Goal: Task Accomplishment & Management: Use online tool/utility

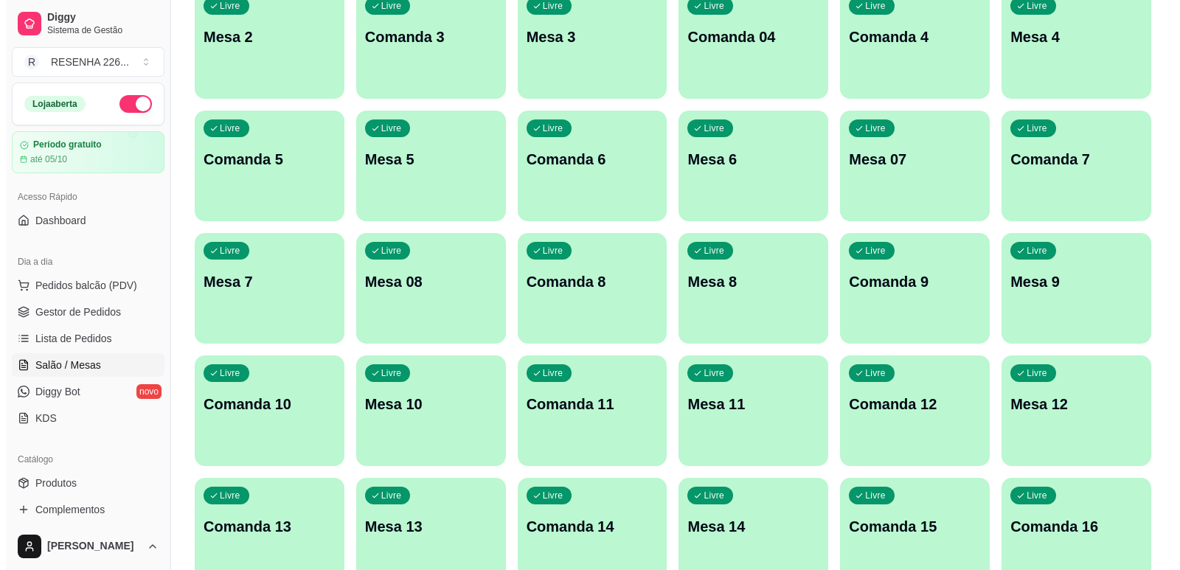
scroll to position [295, 0]
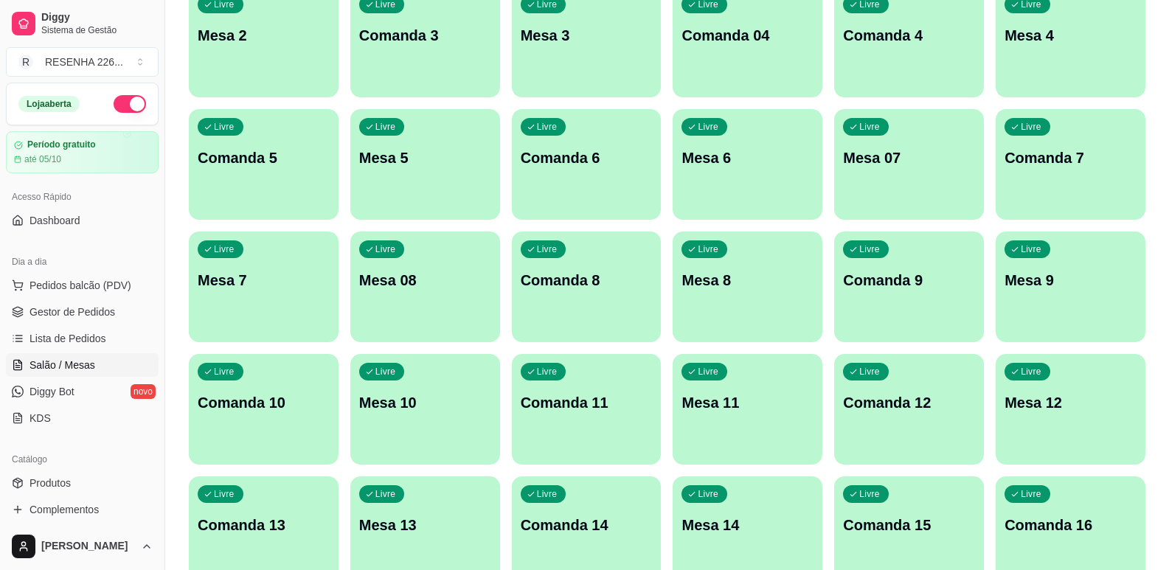
click at [766, 440] on div "Livre Mesa 11" at bounding box center [748, 400] width 150 height 93
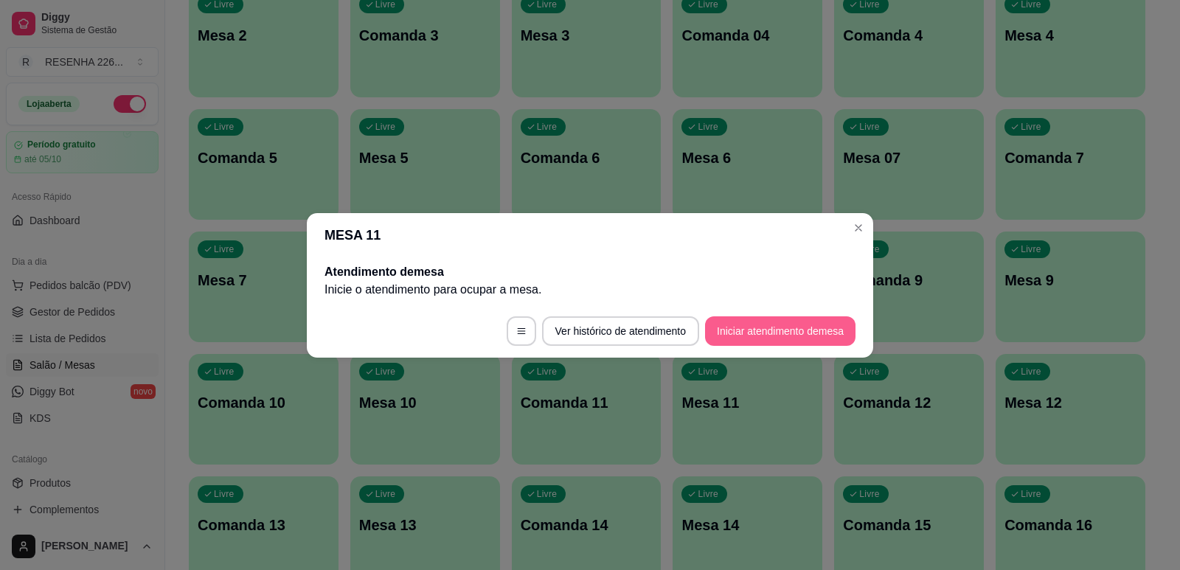
click at [790, 340] on button "Iniciar atendimento de mesa" at bounding box center [780, 331] width 150 height 30
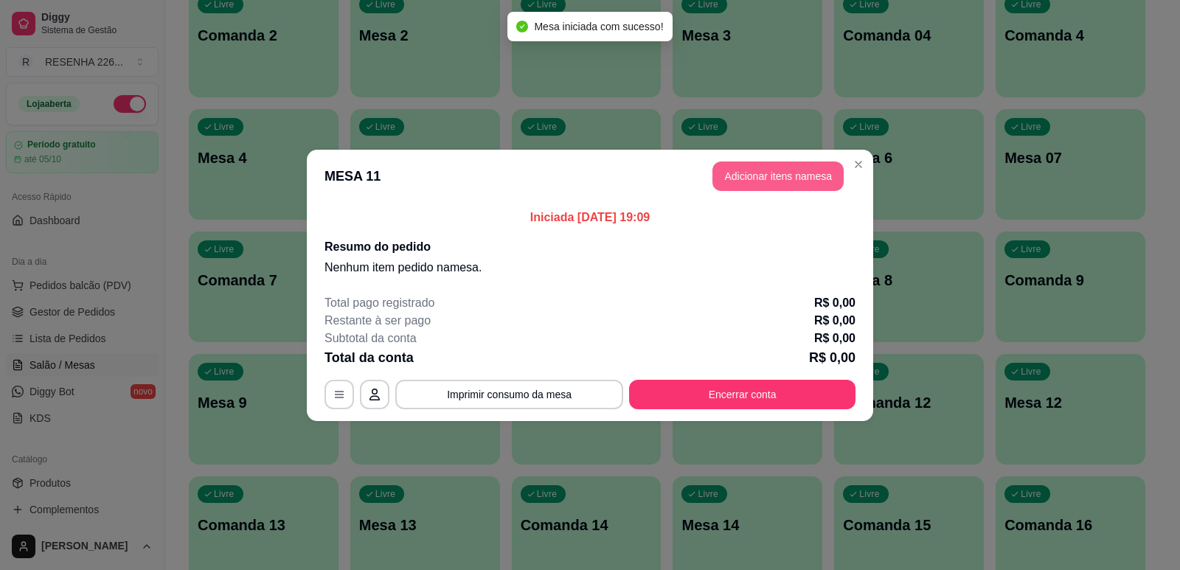
click at [760, 179] on button "Adicionar itens na mesa" at bounding box center [778, 177] width 131 height 30
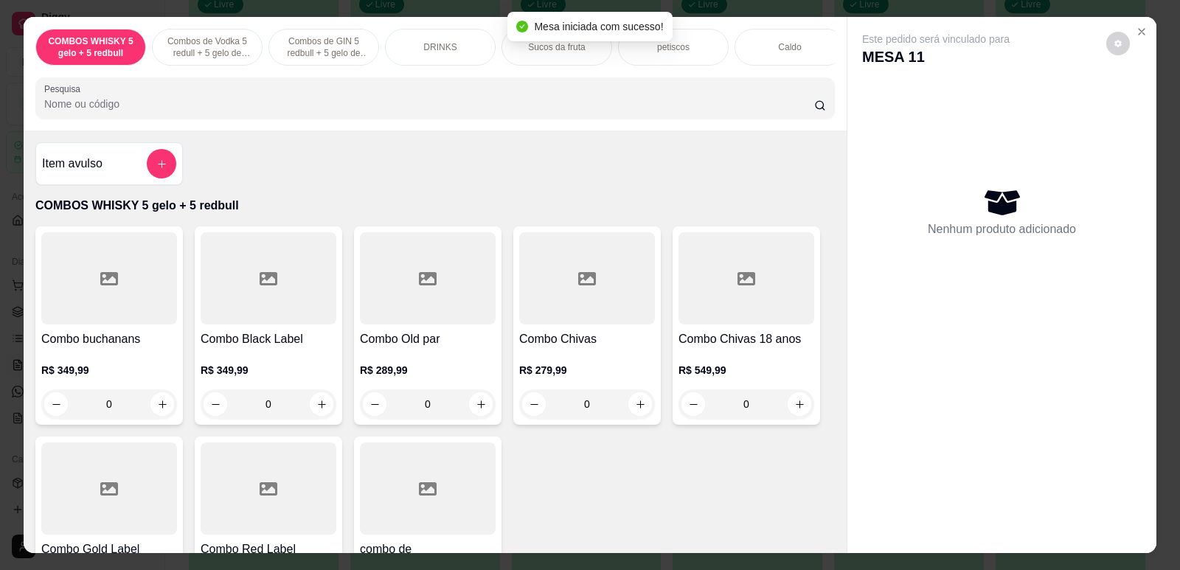
click at [471, 111] on input "Pesquisa" at bounding box center [429, 104] width 770 height 15
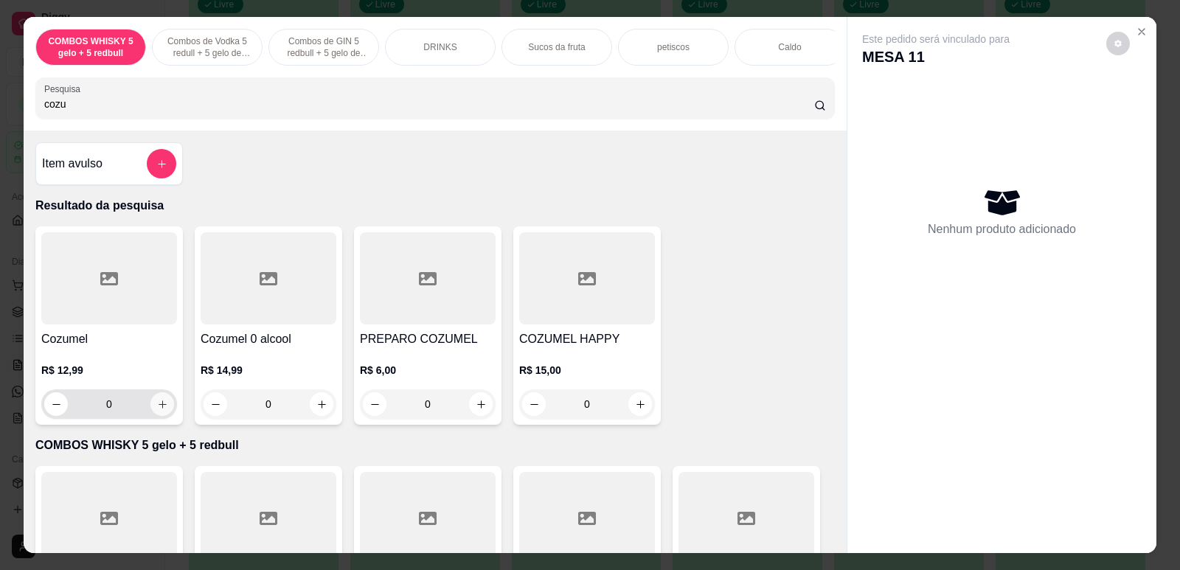
type input "cozu"
click at [158, 410] on icon "increase-product-quantity" at bounding box center [162, 404] width 11 height 11
type input "1"
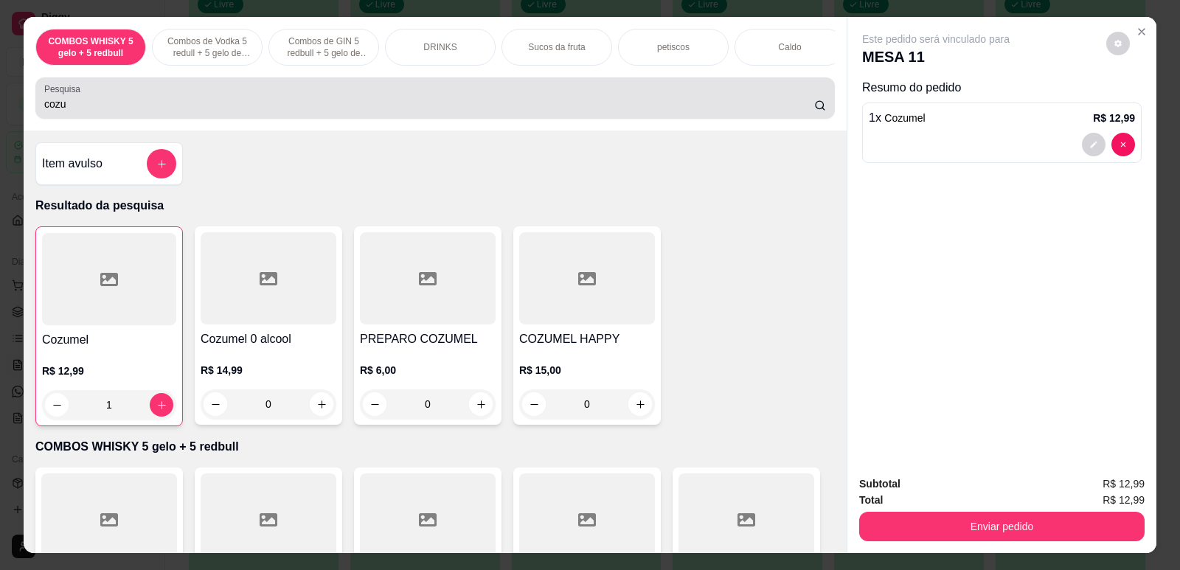
click at [209, 113] on div "cozu" at bounding box center [435, 98] width 782 height 30
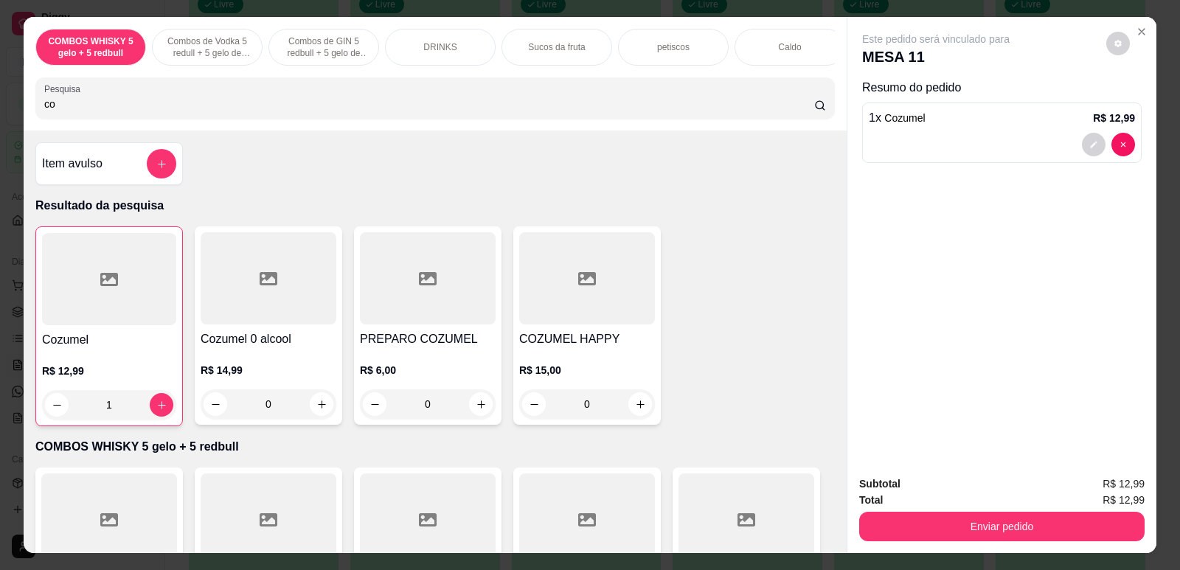
type input "c"
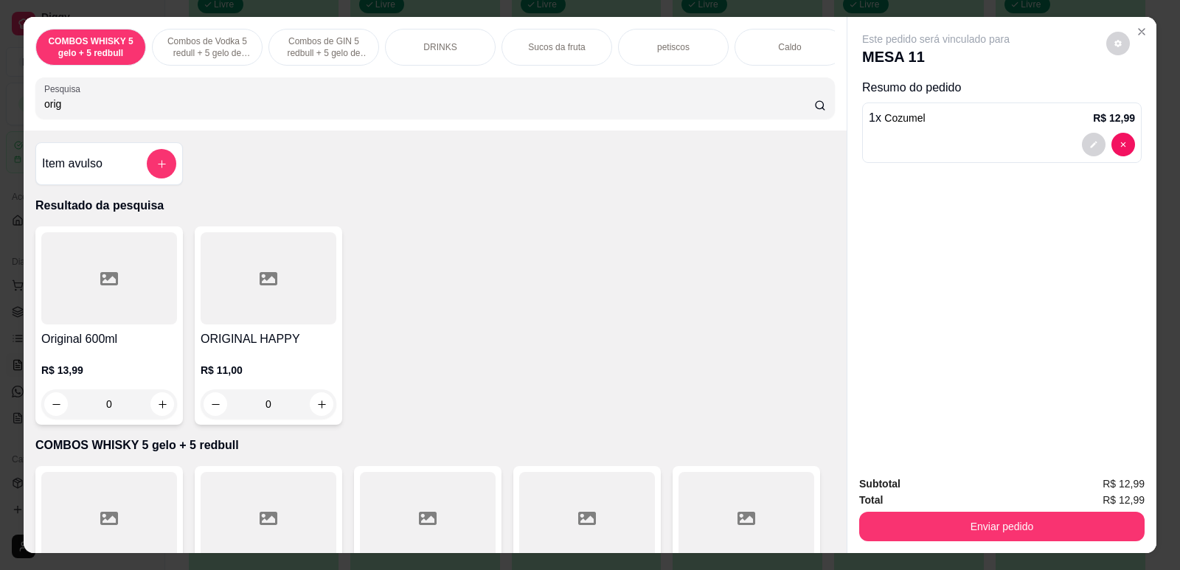
type input "orig"
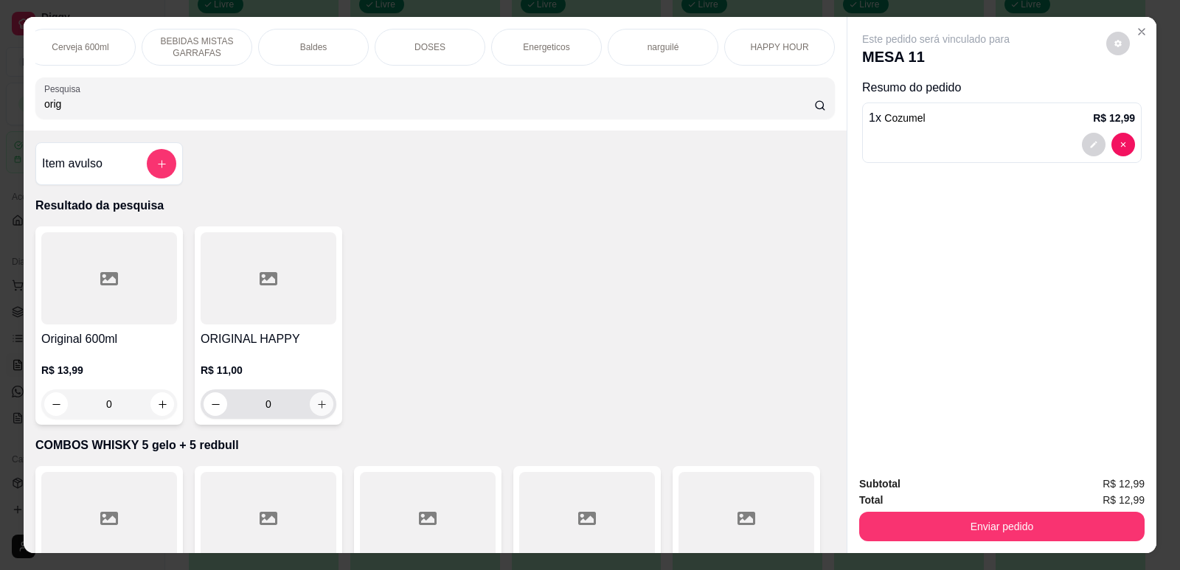
click at [316, 410] on icon "increase-product-quantity" at bounding box center [321, 404] width 11 height 11
type input "1"
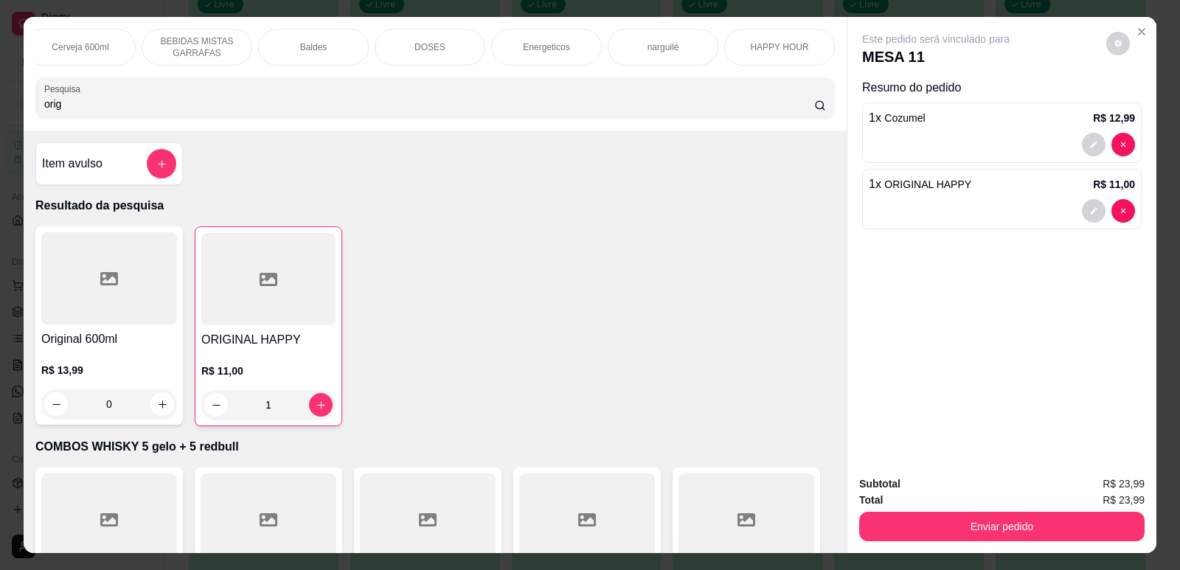
click at [617, 111] on input "orig" at bounding box center [429, 104] width 770 height 15
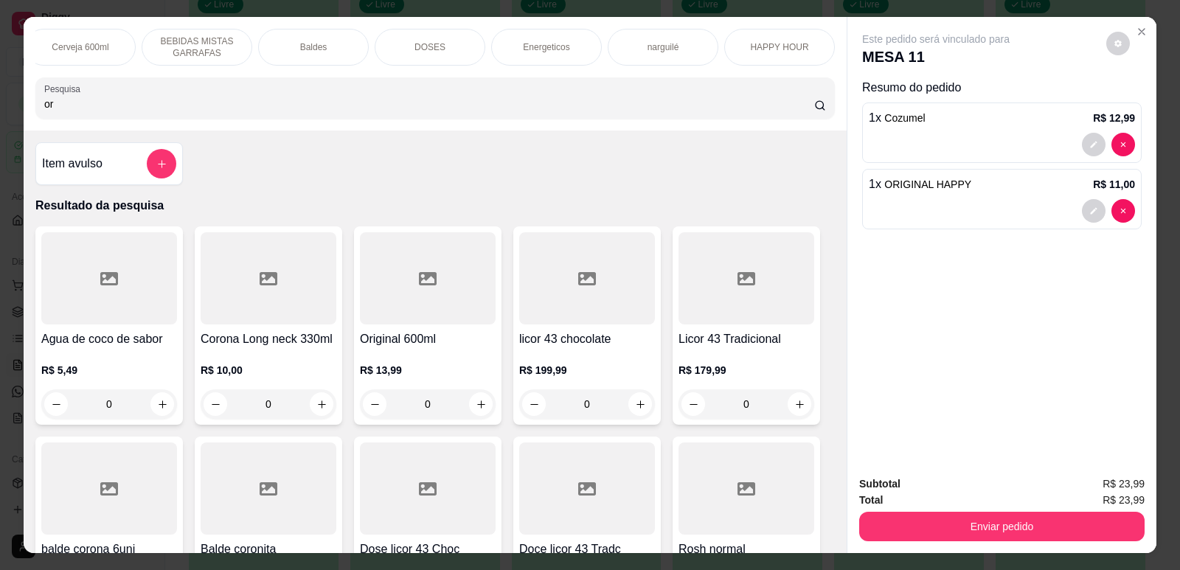
type input "o"
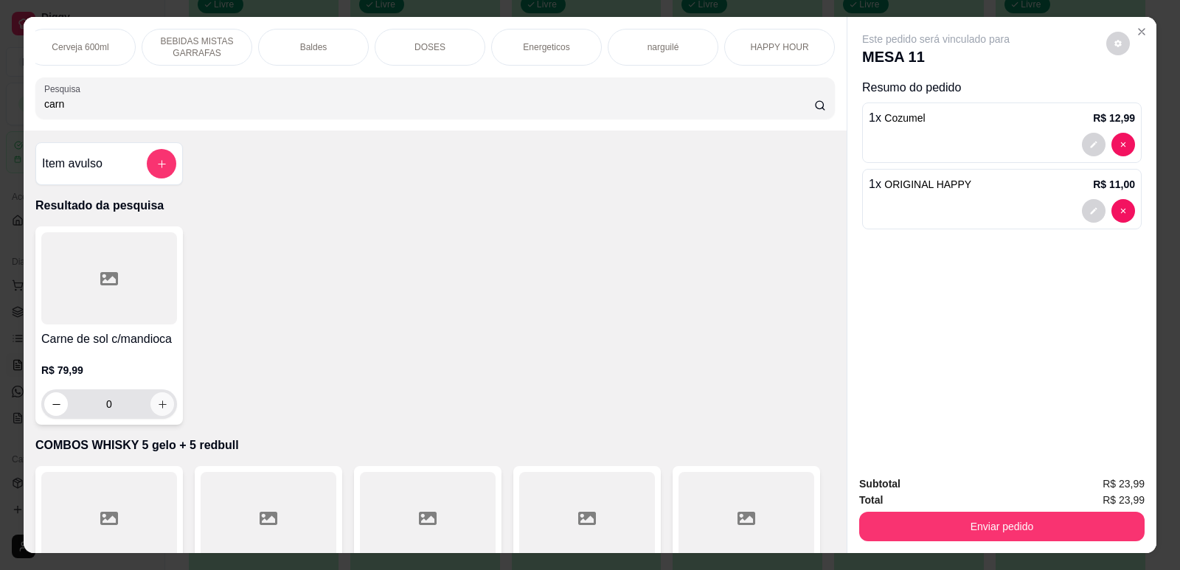
type input "carn"
click at [163, 415] on button "increase-product-quantity" at bounding box center [162, 404] width 24 height 24
type input "1"
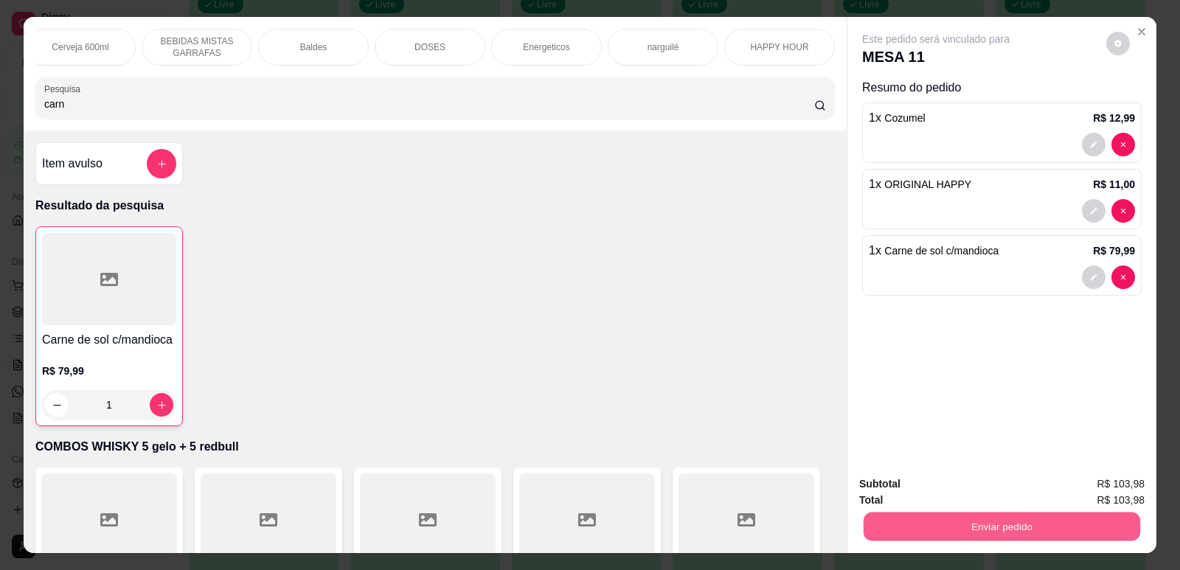
click at [1093, 520] on button "Enviar pedido" at bounding box center [1002, 526] width 277 height 29
click at [1011, 494] on button "Não registrar e enviar pedido" at bounding box center [952, 491] width 153 height 28
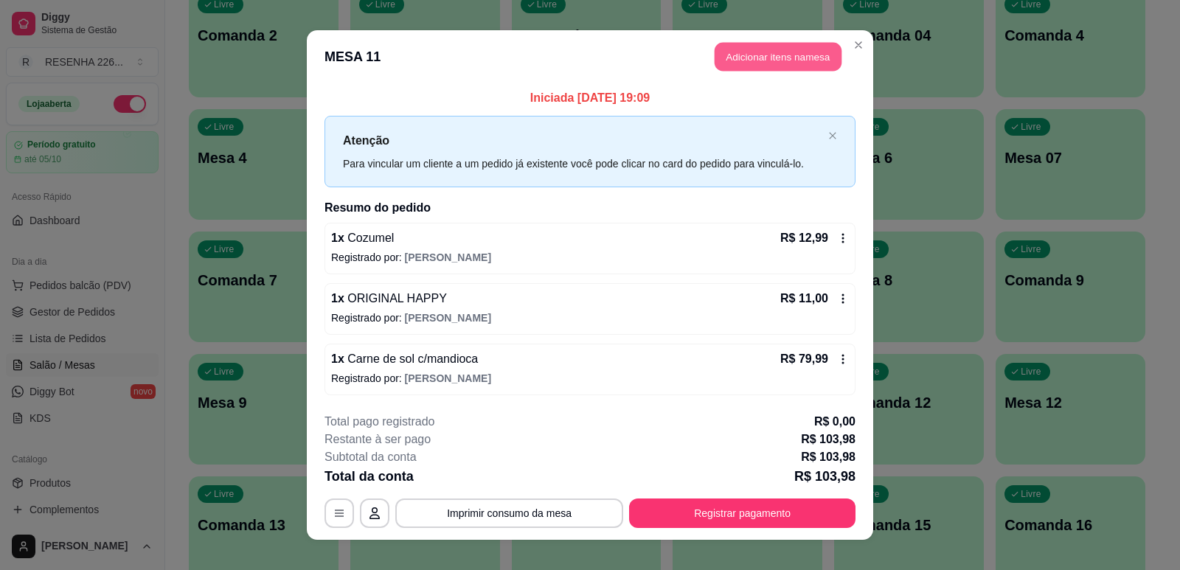
click at [759, 55] on button "Adicionar itens na mesa" at bounding box center [778, 57] width 127 height 29
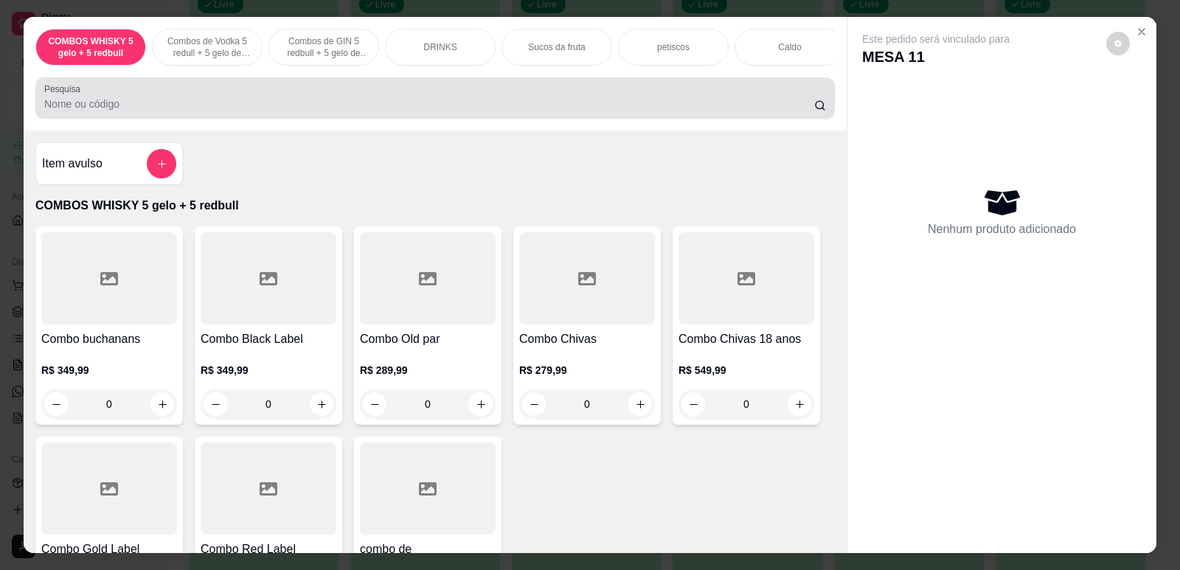
click at [211, 105] on div at bounding box center [435, 98] width 782 height 30
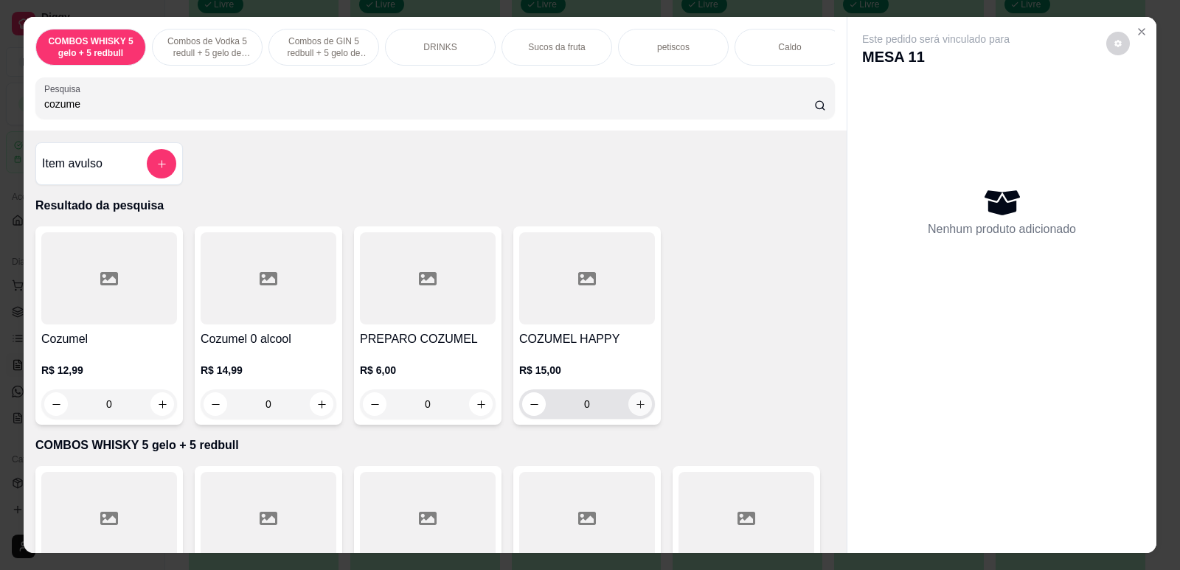
type input "cozume"
click at [635, 410] on icon "increase-product-quantity" at bounding box center [640, 404] width 11 height 11
type input "1"
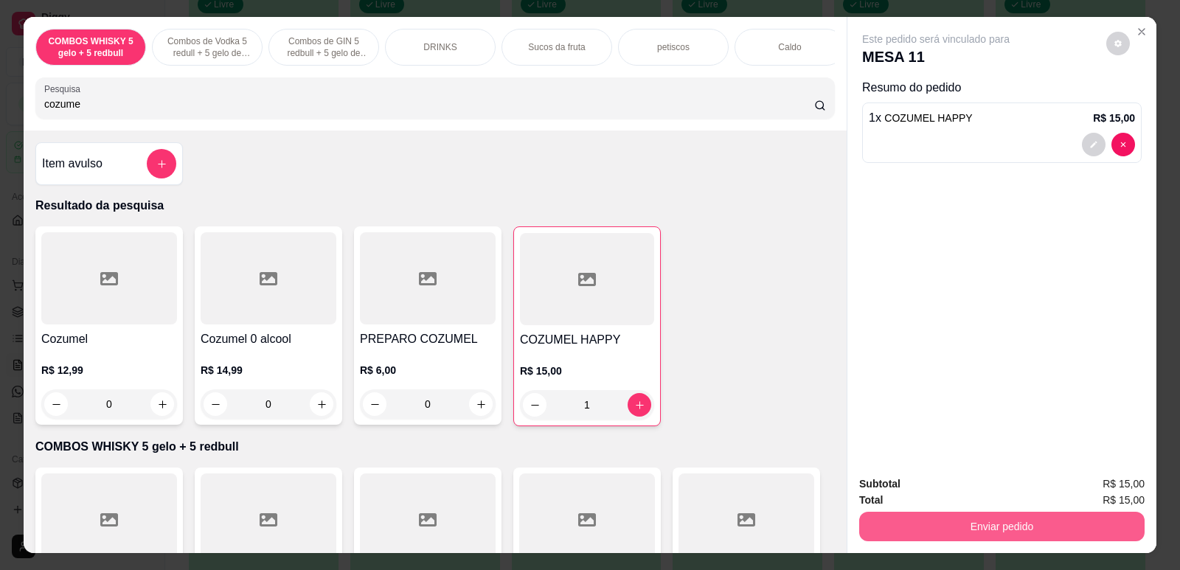
click at [995, 532] on button "Enviar pedido" at bounding box center [1001, 527] width 285 height 30
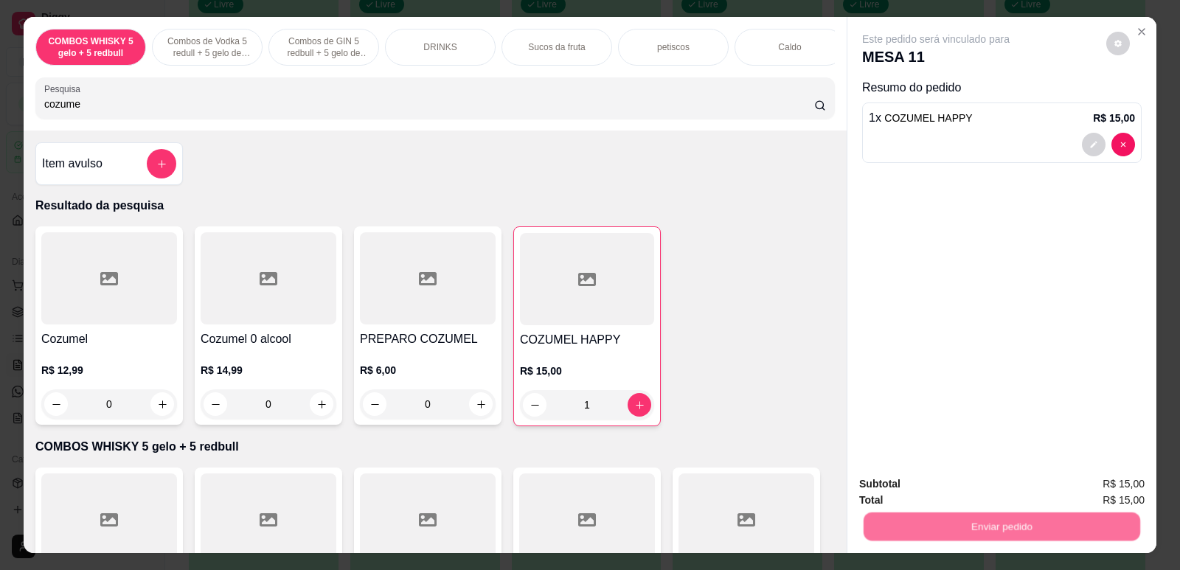
click at [970, 480] on button "Não registrar e enviar pedido" at bounding box center [952, 491] width 153 height 28
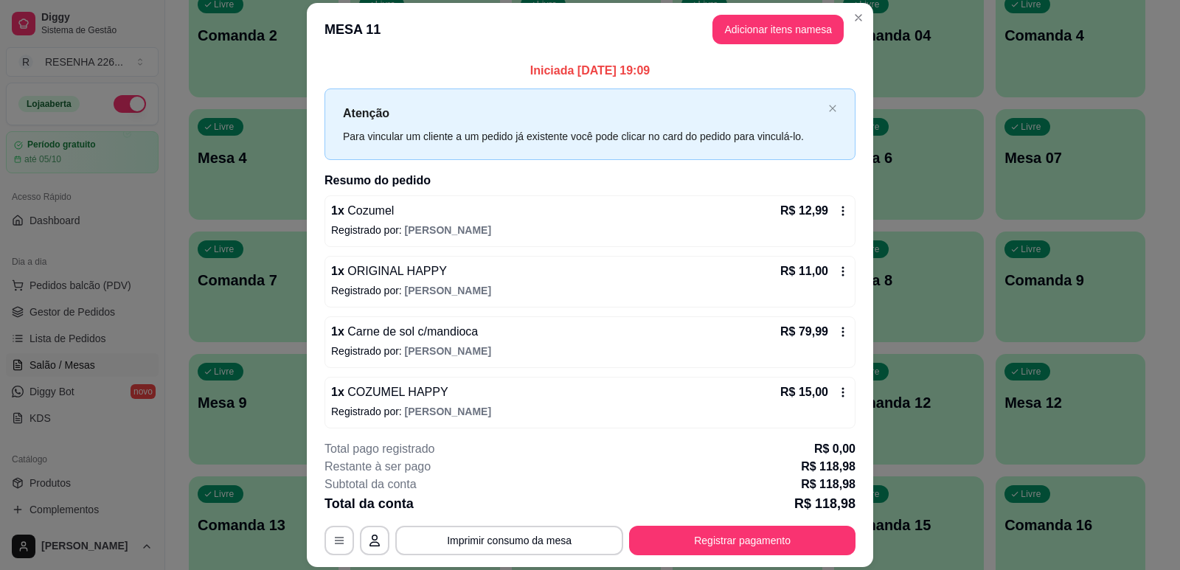
scroll to position [6, 0]
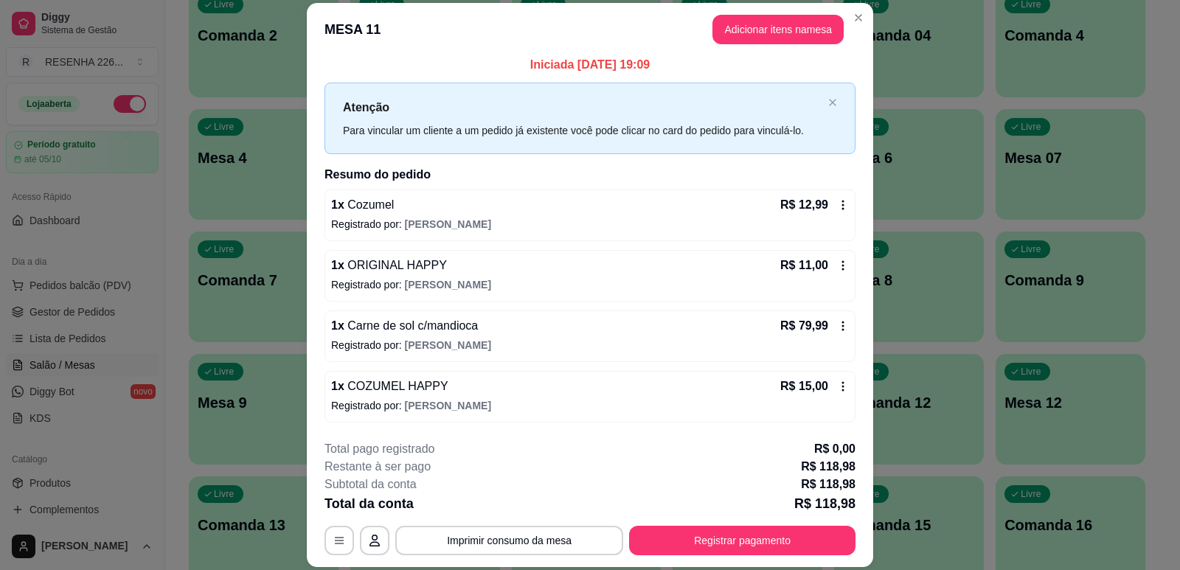
click at [837, 204] on icon at bounding box center [843, 205] width 12 height 12
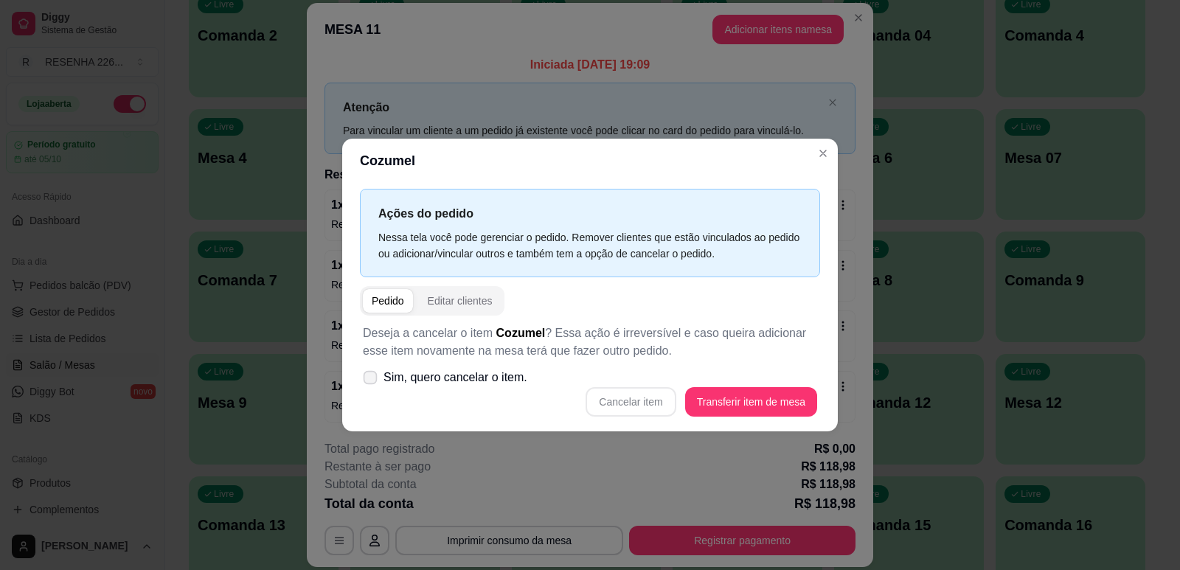
click at [367, 375] on icon at bounding box center [369, 377] width 11 height 8
click at [367, 380] on input "Sim, quero cancelar o item." at bounding box center [367, 385] width 10 height 10
checkbox input "true"
click at [648, 399] on button "Cancelar item" at bounding box center [631, 402] width 90 height 30
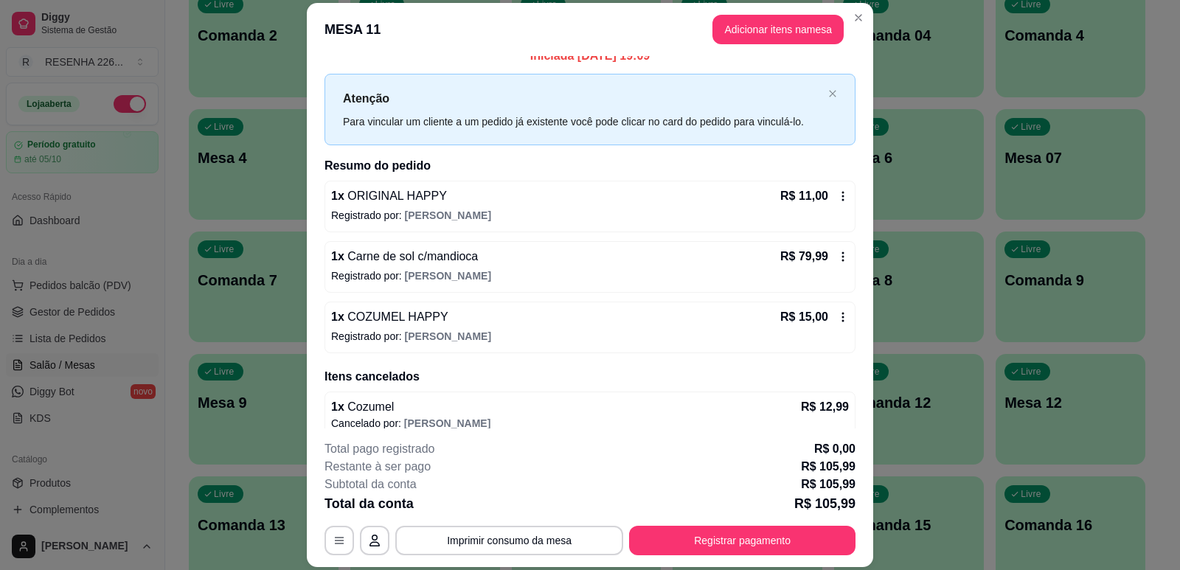
scroll to position [0, 0]
